Goal: Transaction & Acquisition: Purchase product/service

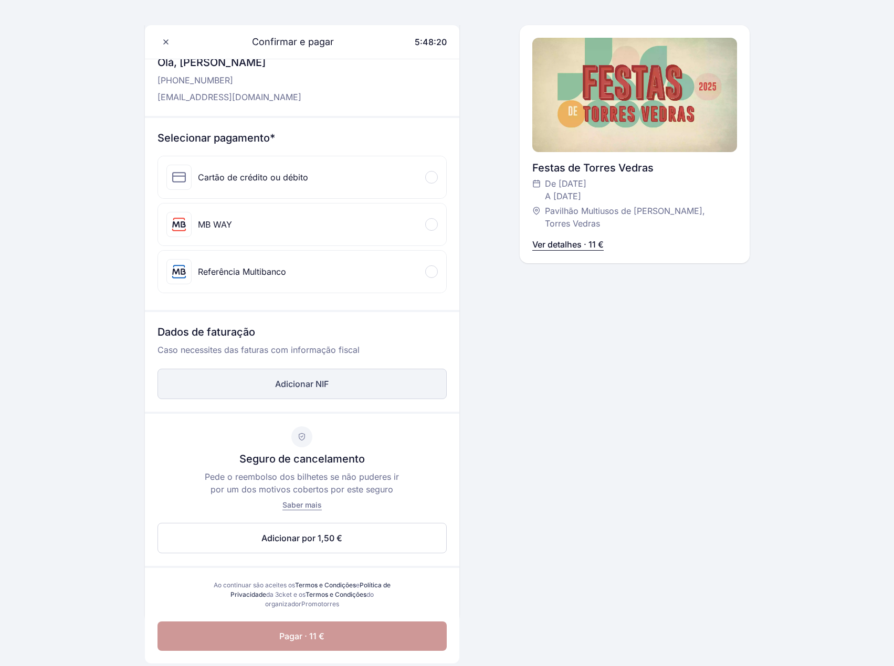
scroll to position [52, 0]
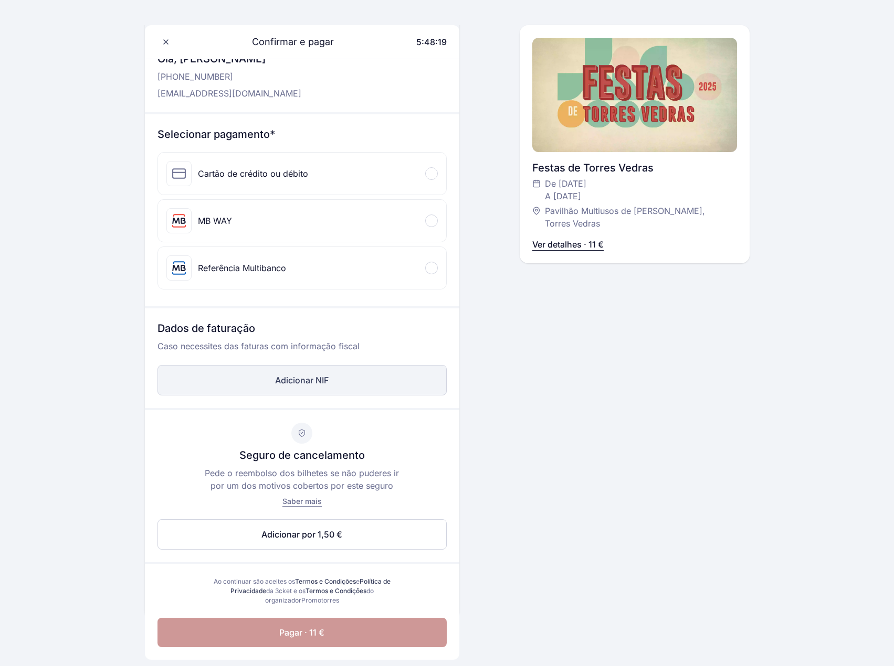
click at [329, 379] on button "Adicionar NIF" at bounding box center [301, 380] width 289 height 30
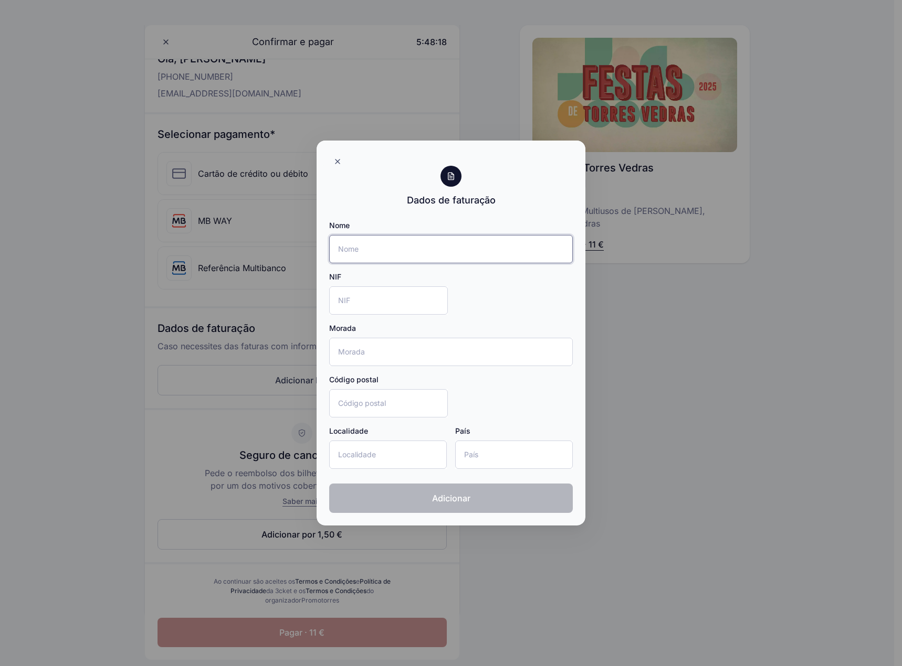
click at [336, 245] on input "Nome" at bounding box center [451, 249] width 244 height 28
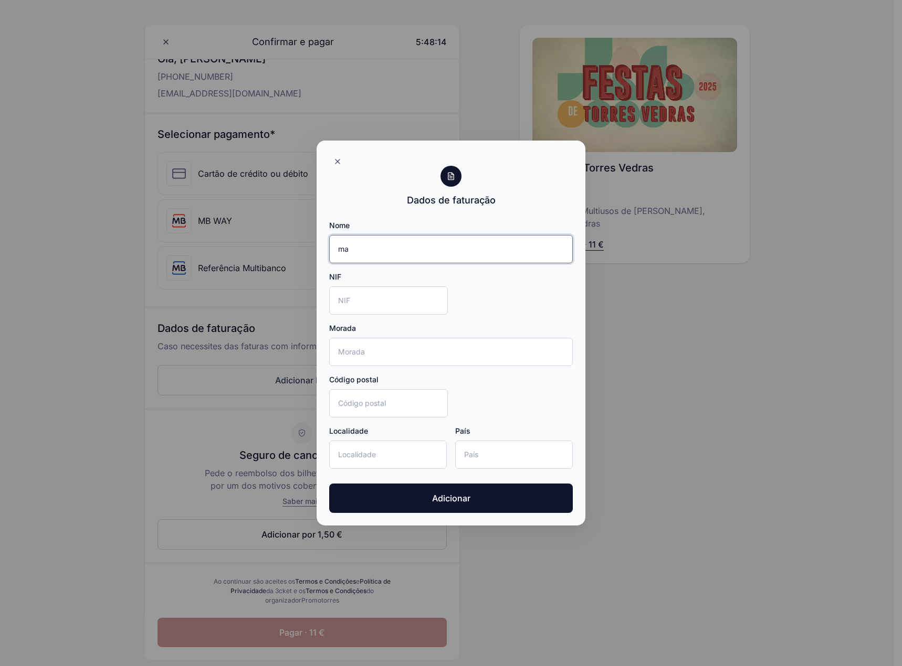
type input "m"
type input "[PERSON_NAME]"
type input "252606990"
type input "[STREET_ADDRESS]"
click at [342, 403] on input "Código postal" at bounding box center [388, 403] width 119 height 28
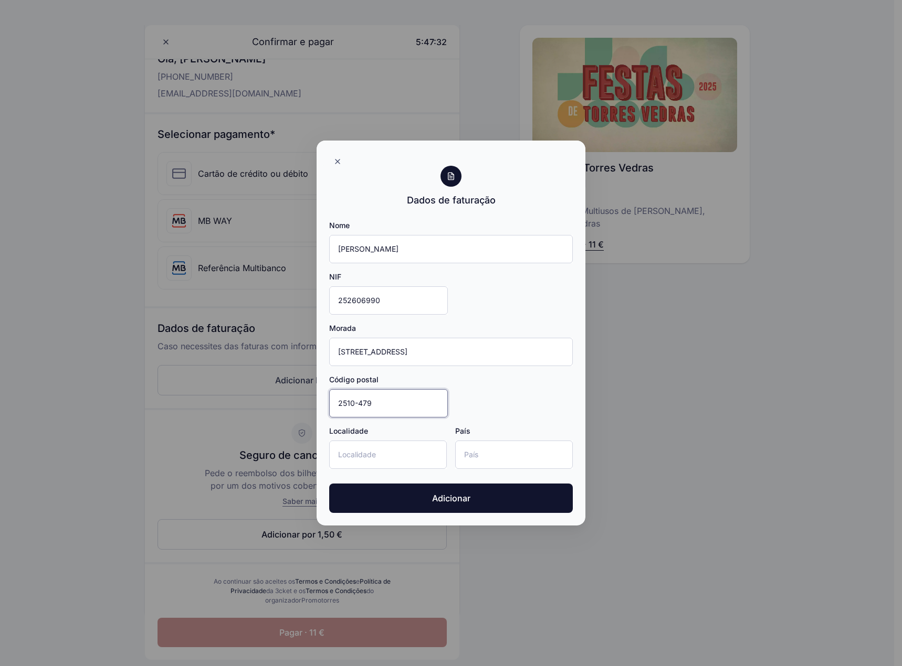
type input "2510-479"
click at [417, 461] on input "Localidade" at bounding box center [388, 455] width 118 height 28
type input "Amoreira, Óbidos"
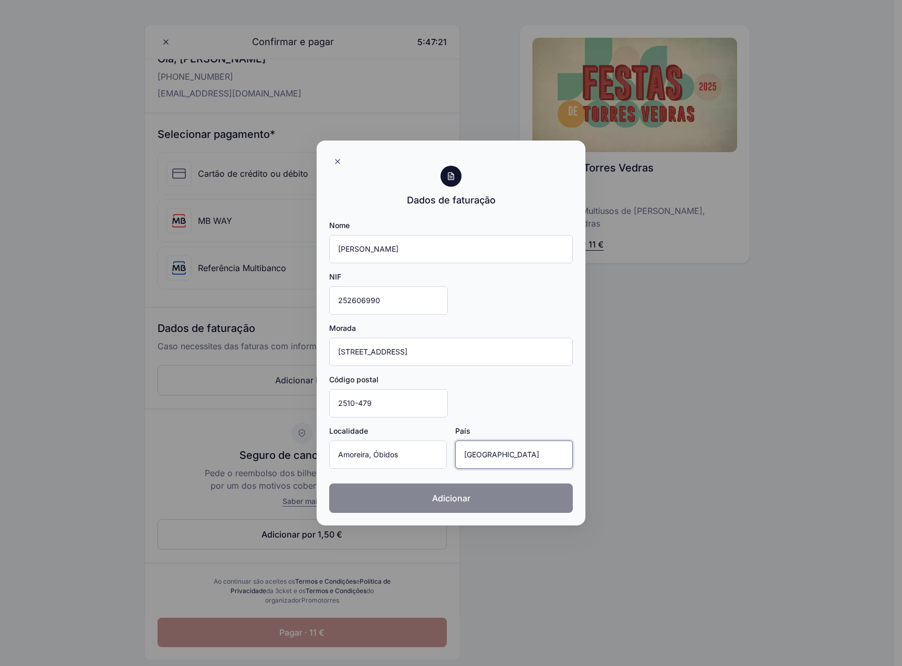
type input "[GEOGRAPHIC_DATA]"
click at [435, 508] on button "Adicionar" at bounding box center [451, 498] width 244 height 29
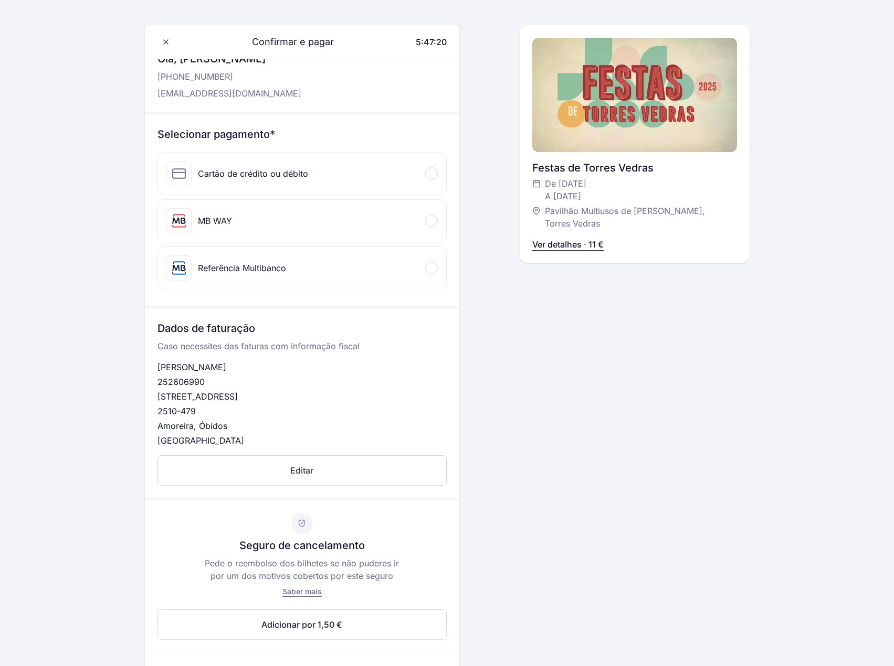
click at [237, 244] on div "Selecionar pagamento* Cartão de crédito ou débito Informação do cartão MB WAY T…" at bounding box center [302, 210] width 314 height 192
click at [221, 228] on div "MB WAY" at bounding box center [199, 220] width 66 height 25
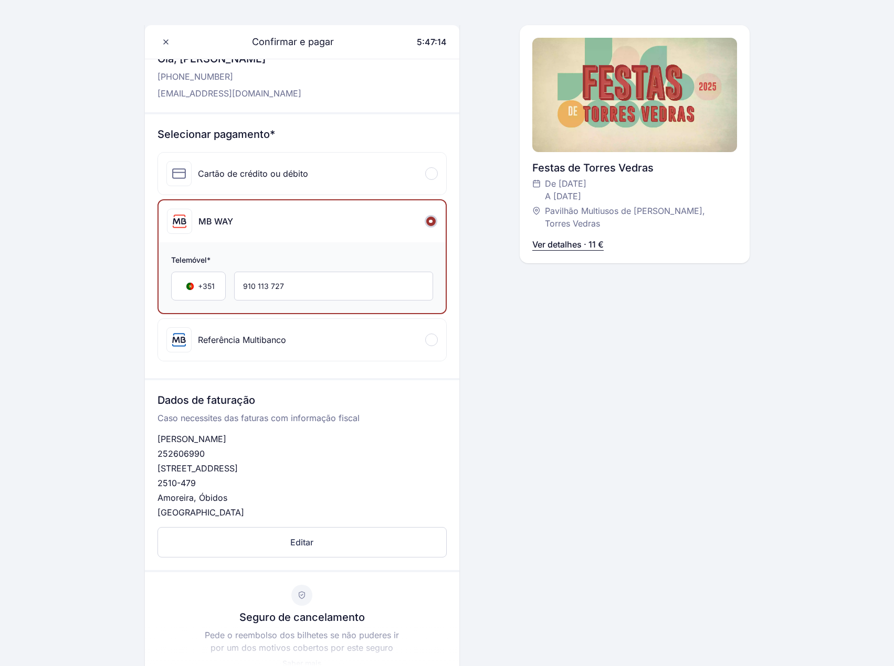
click at [274, 342] on div "Referência Multibanco" at bounding box center [242, 340] width 88 height 13
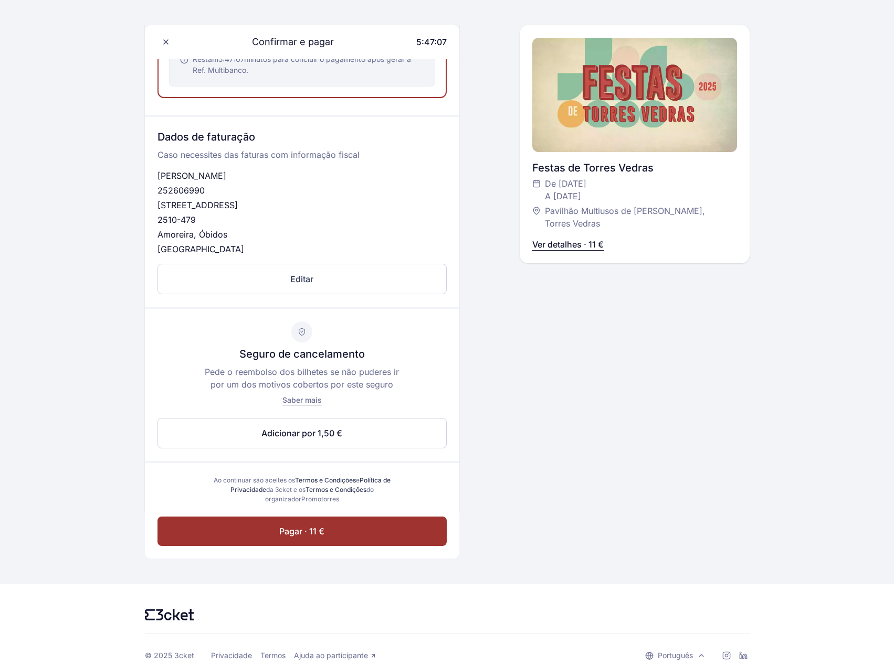
scroll to position [315, 0]
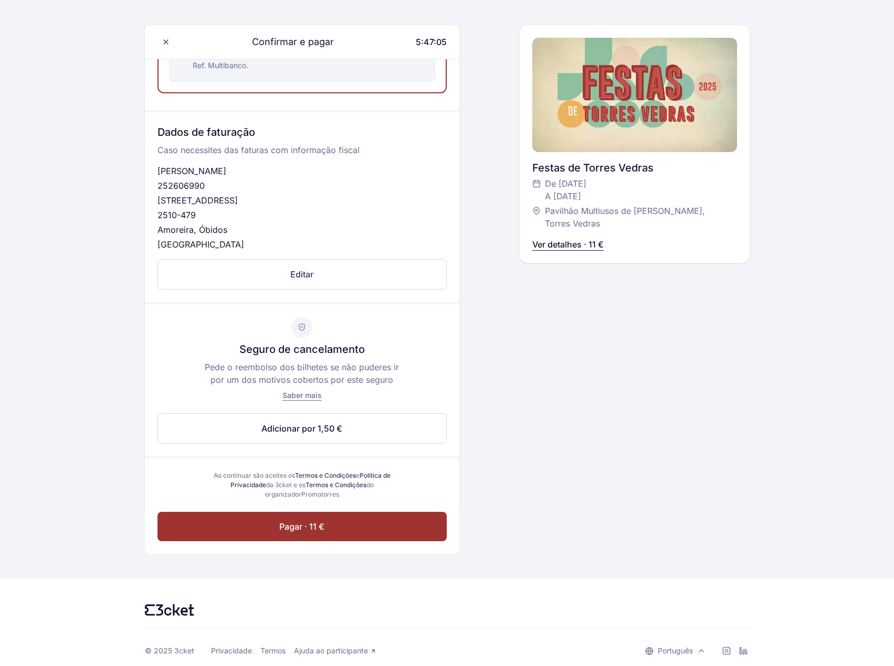
click at [298, 398] on span "Saber mais" at bounding box center [301, 395] width 39 height 9
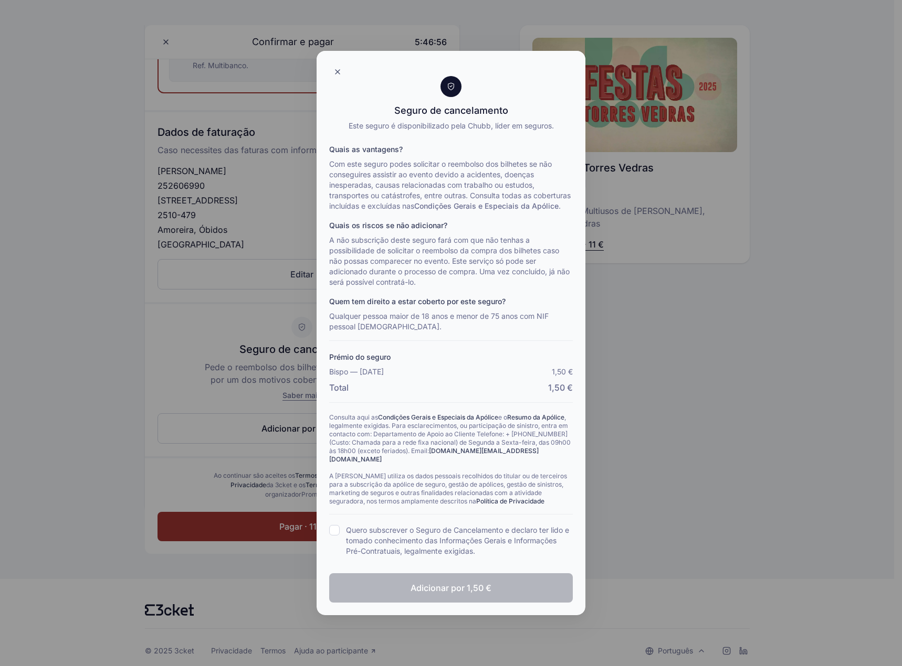
click at [213, 388] on div at bounding box center [451, 333] width 902 height 666
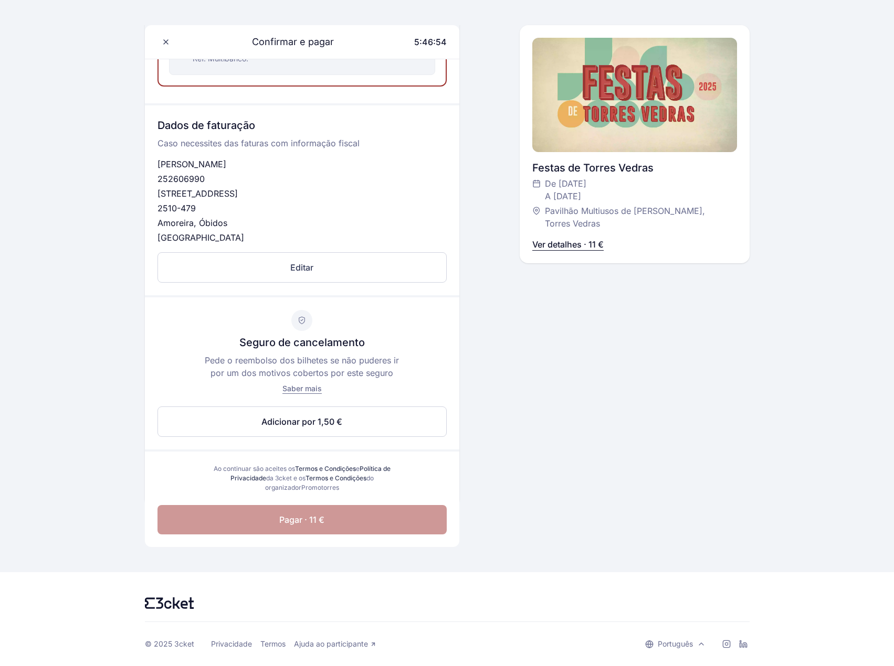
click at [359, 525] on button "Pagar · 11 €" at bounding box center [301, 519] width 289 height 29
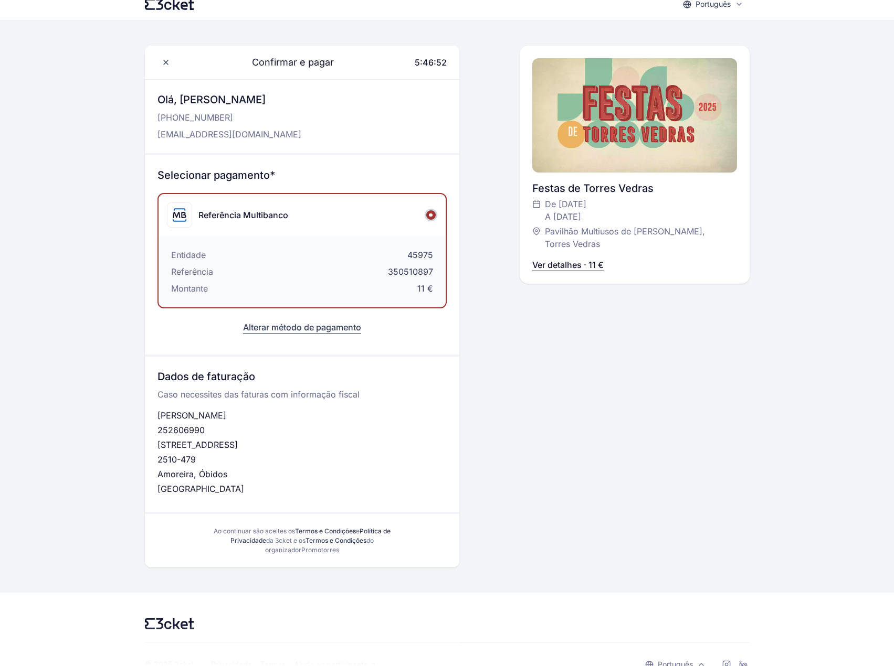
scroll to position [32, 0]
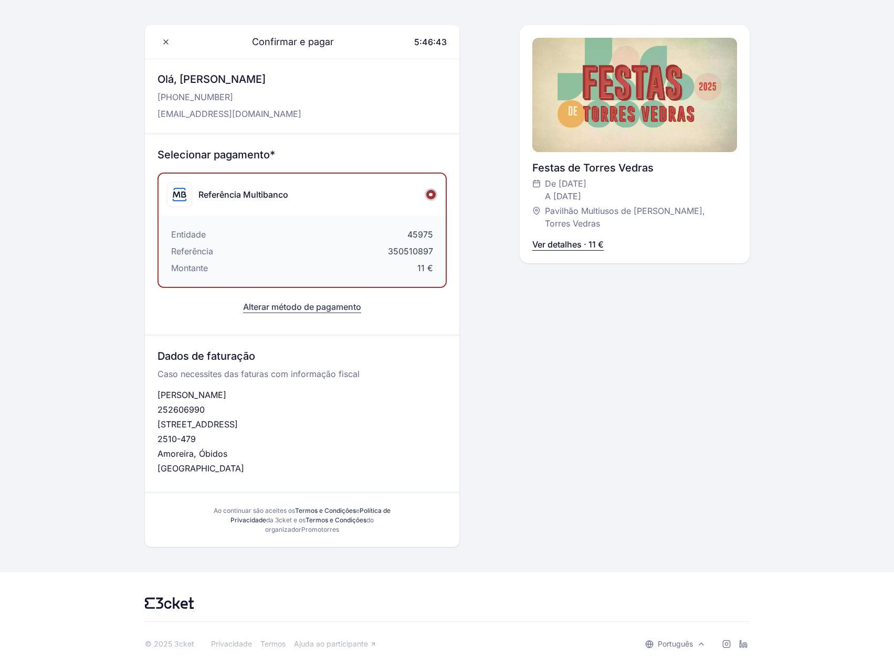
click at [327, 306] on button "Alterar método de pagamento" at bounding box center [302, 307] width 118 height 13
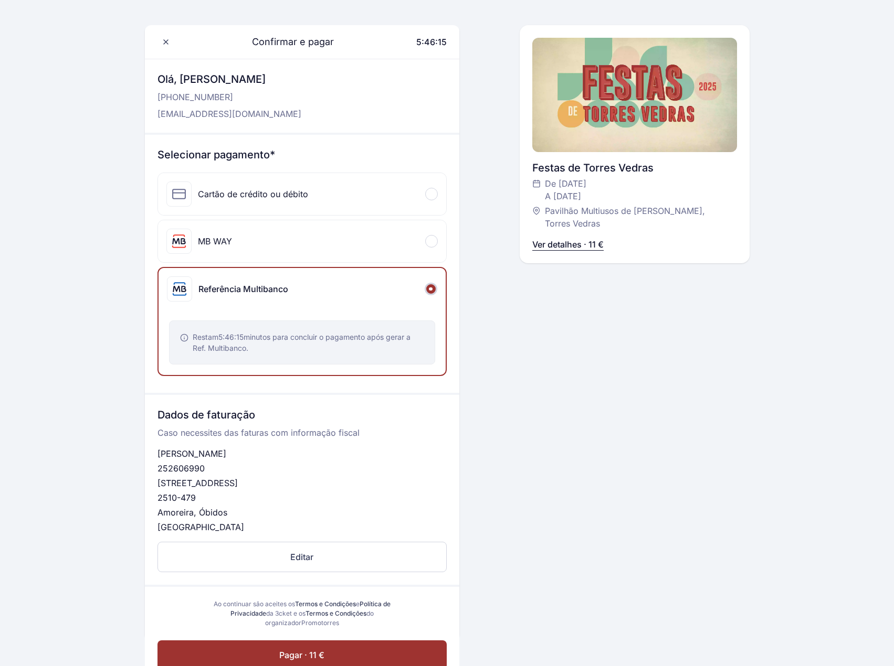
click at [284, 195] on div "Cartão de crédito ou débito" at bounding box center [253, 194] width 110 height 13
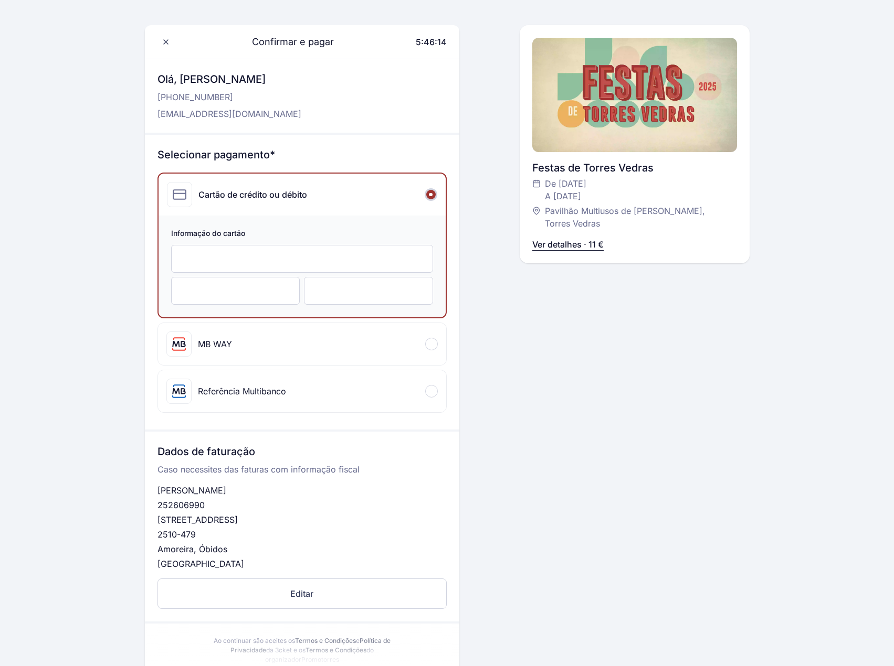
click at [241, 391] on div "Referência Multibanco" at bounding box center [242, 391] width 88 height 13
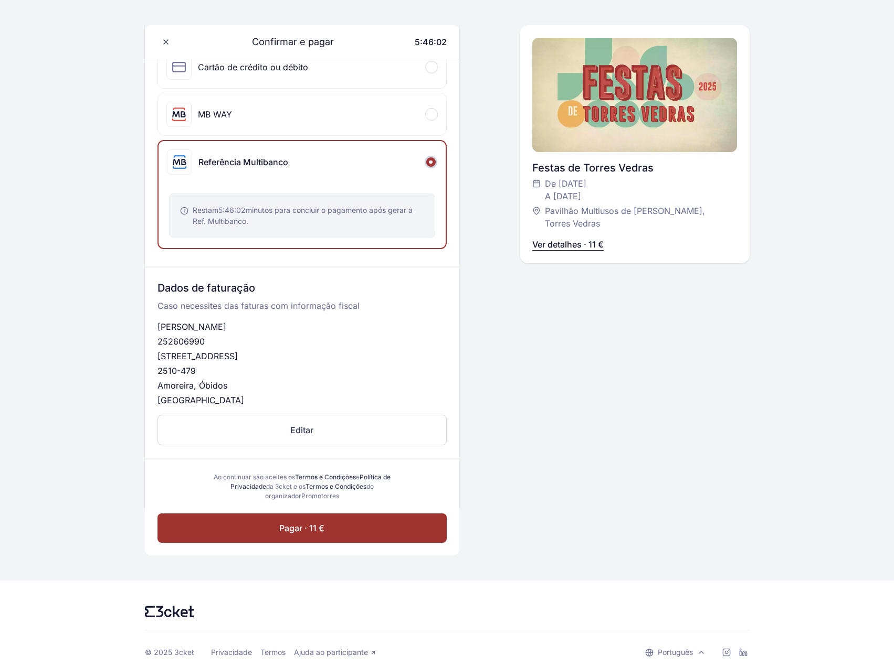
scroll to position [167, 0]
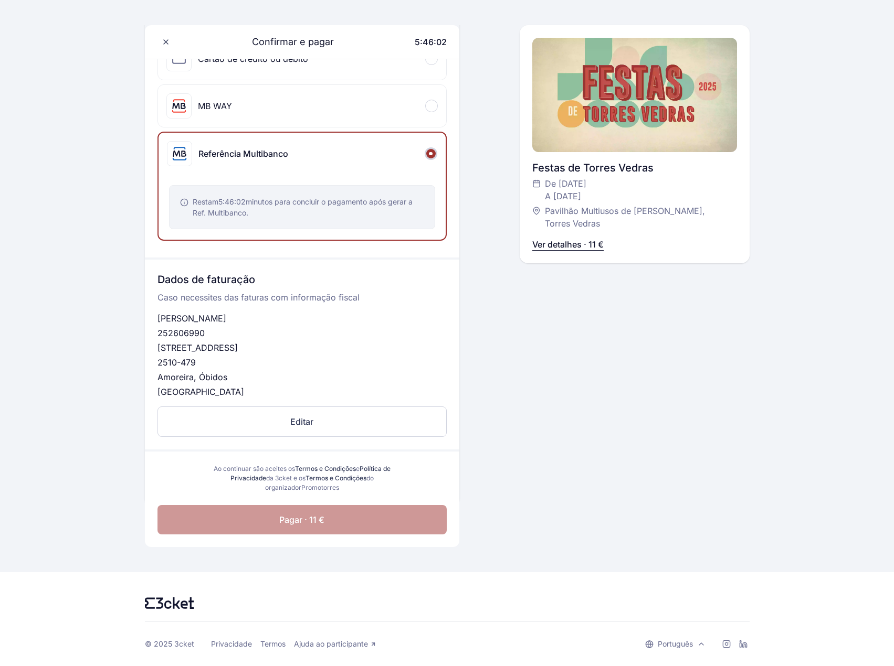
click at [391, 510] on button "Pagar · 11 €" at bounding box center [301, 519] width 289 height 29
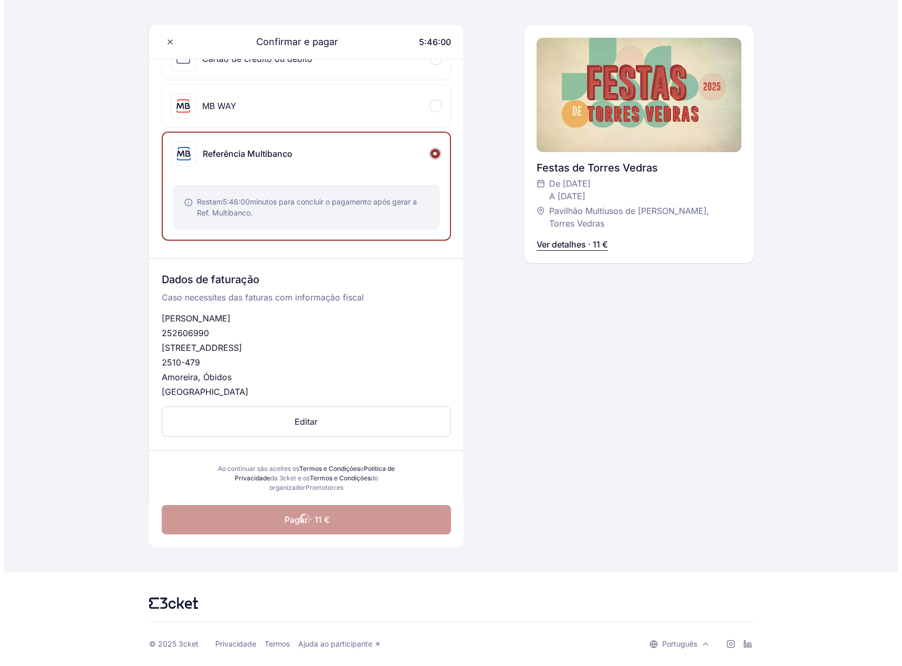
scroll to position [32, 0]
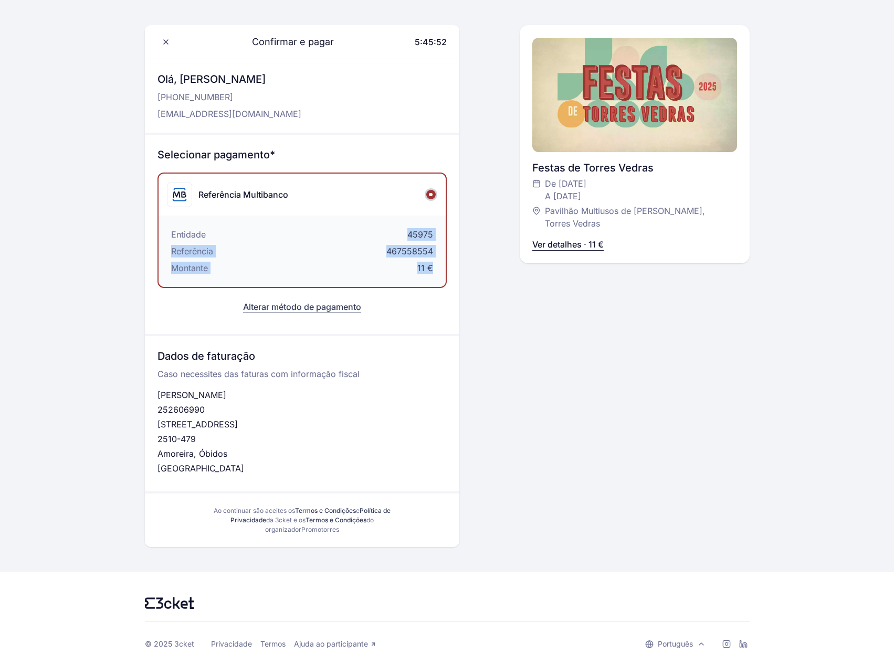
drag, startPoint x: 400, startPoint y: 231, endPoint x: 441, endPoint y: 274, distance: 59.4
click at [441, 274] on div "Entidade 45975 Referência 467558554 Montante 11 €" at bounding box center [301, 251] width 287 height 71
drag, startPoint x: 233, startPoint y: 239, endPoint x: 224, endPoint y: 239, distance: 9.4
click at [232, 239] on div "Entidade 45975" at bounding box center [302, 234] width 262 height 13
click at [169, 37] on span at bounding box center [165, 42] width 17 height 17
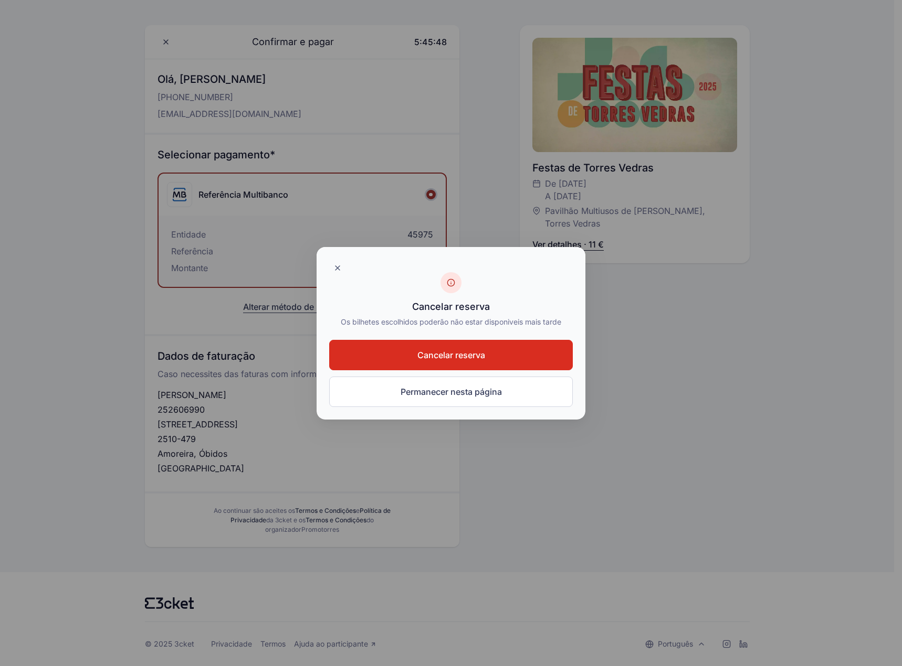
click at [463, 343] on button "Cancelar reserva" at bounding box center [451, 355] width 244 height 30
